Goal: Find specific page/section: Find specific page/section

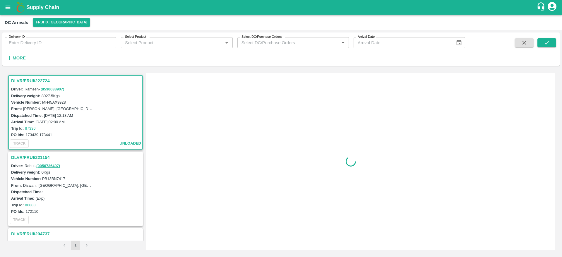
click at [38, 11] on h1 "Supply Chain" at bounding box center [281, 7] width 510 height 8
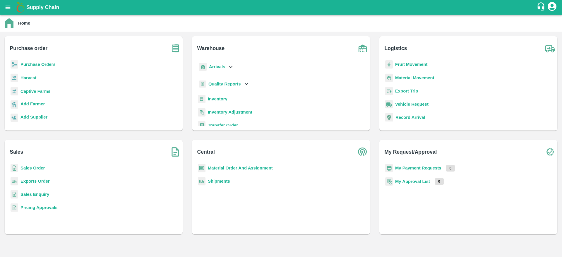
click at [39, 168] on b "Sales Order" at bounding box center [32, 168] width 24 height 5
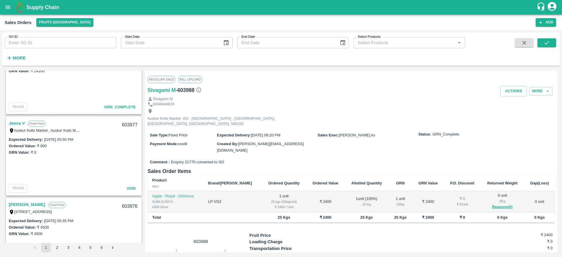
scroll to position [820, 0]
